Goal: Information Seeking & Learning: Check status

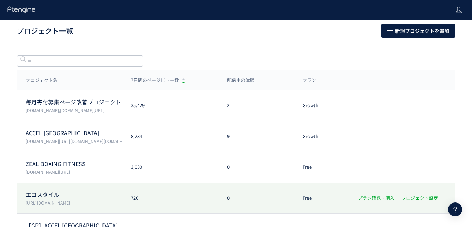
click at [49, 191] on p "エコスタイル" at bounding box center [74, 195] width 97 height 8
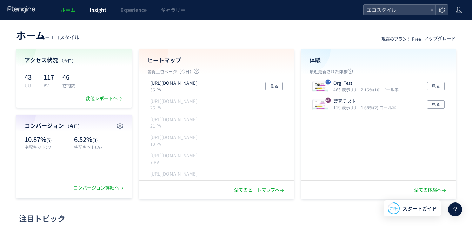
click at [98, 12] on span "Insight" at bounding box center [97, 9] width 17 height 7
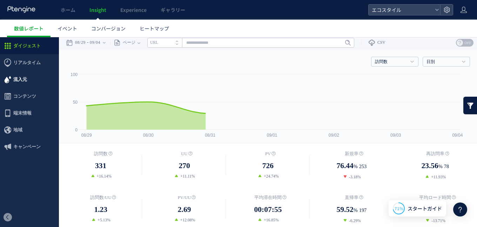
scroll to position [3, 0]
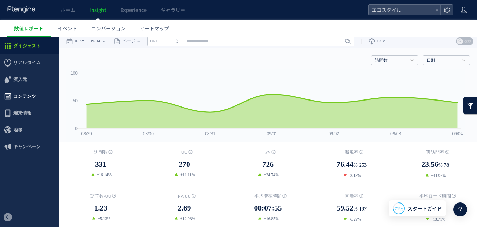
click at [22, 93] on span "コンテンツ" at bounding box center [24, 96] width 23 height 17
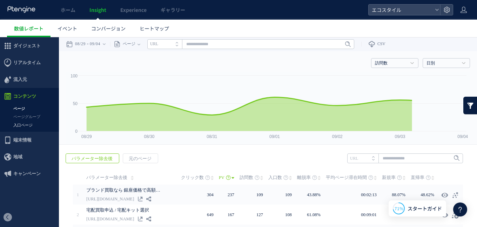
click at [22, 125] on link "入口ページ" at bounding box center [29, 125] width 59 height 8
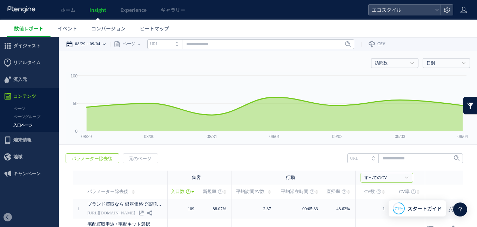
click at [108, 42] on div "08/29 09/04" at bounding box center [88, 44] width 44 height 14
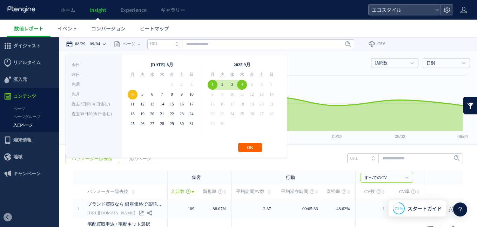
click at [257, 150] on button "OK" at bounding box center [250, 147] width 24 height 9
